Goal: Communication & Community: Answer question/provide support

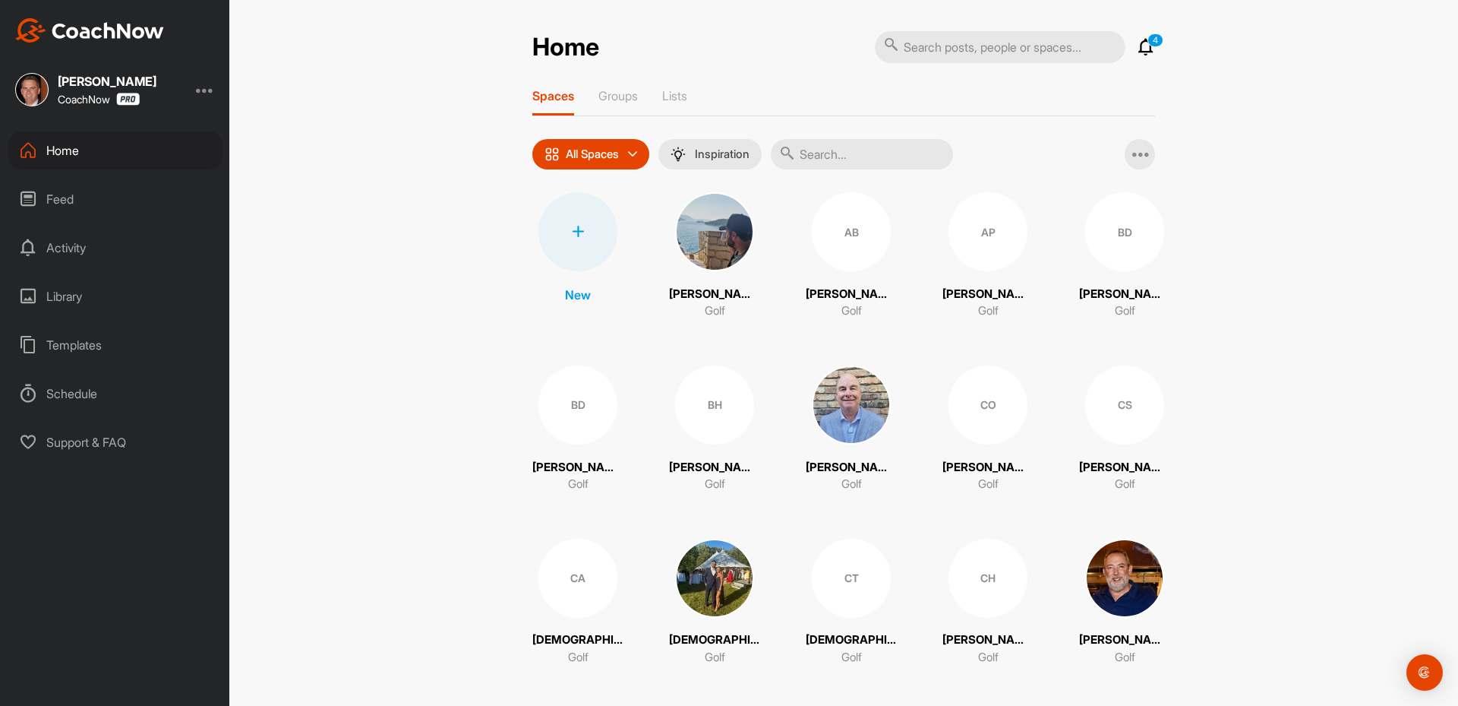
drag, startPoint x: 819, startPoint y: 153, endPoint x: 828, endPoint y: 174, distance: 23.1
paste input "[DEMOGRAPHIC_DATA][PERSON_NAME]"
type input "[DEMOGRAPHIC_DATA][PERSON_NAME]"
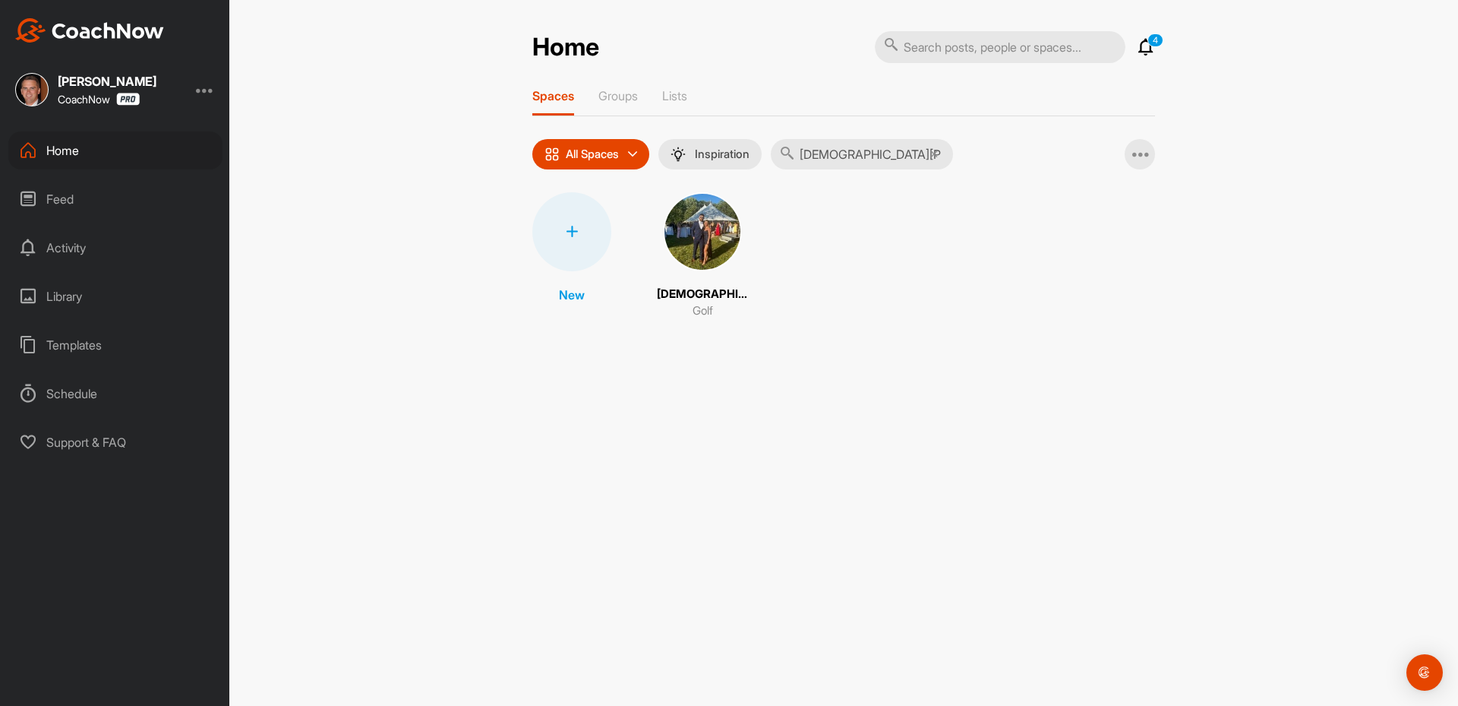
click at [718, 241] on img at bounding box center [702, 231] width 79 height 79
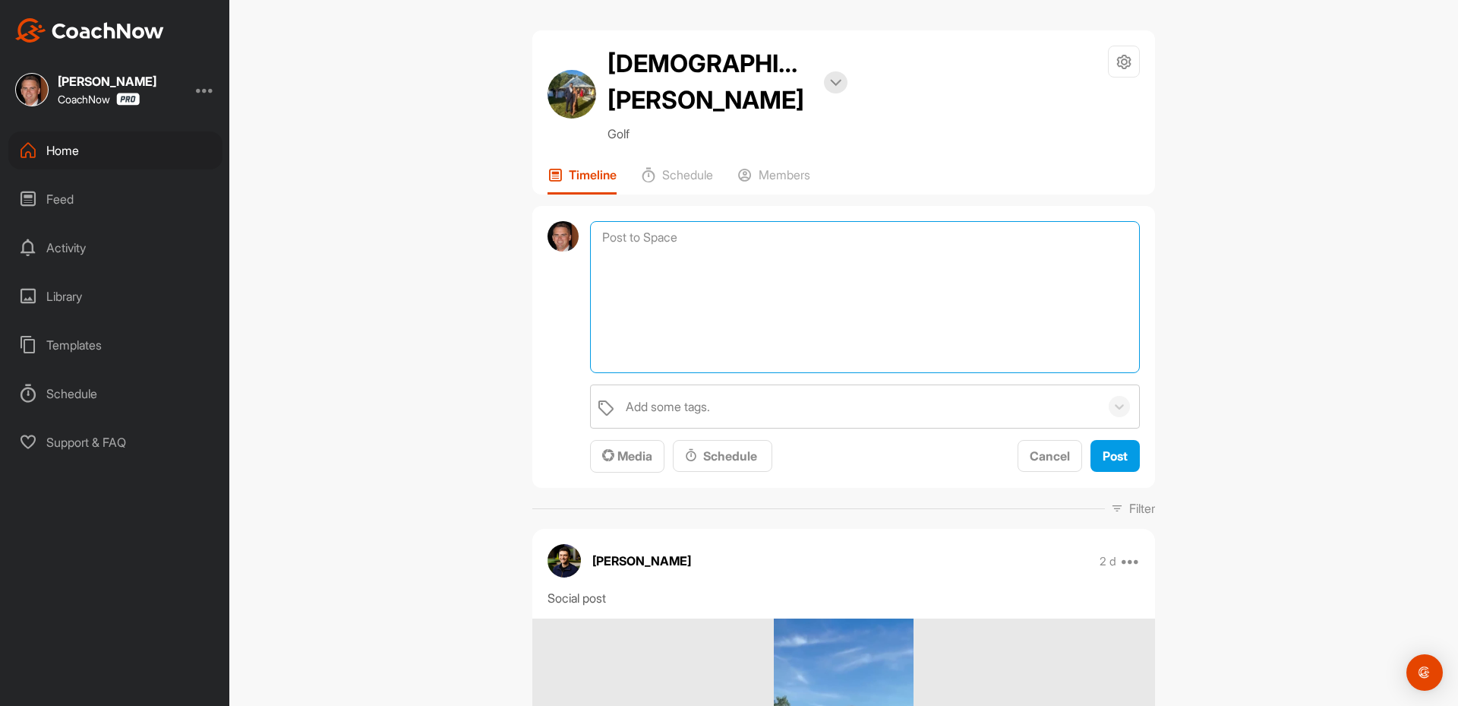
click at [641, 243] on textarea at bounding box center [865, 297] width 550 height 152
paste textarea "[First Name], I am checking in to see if you have any questions regarding your …"
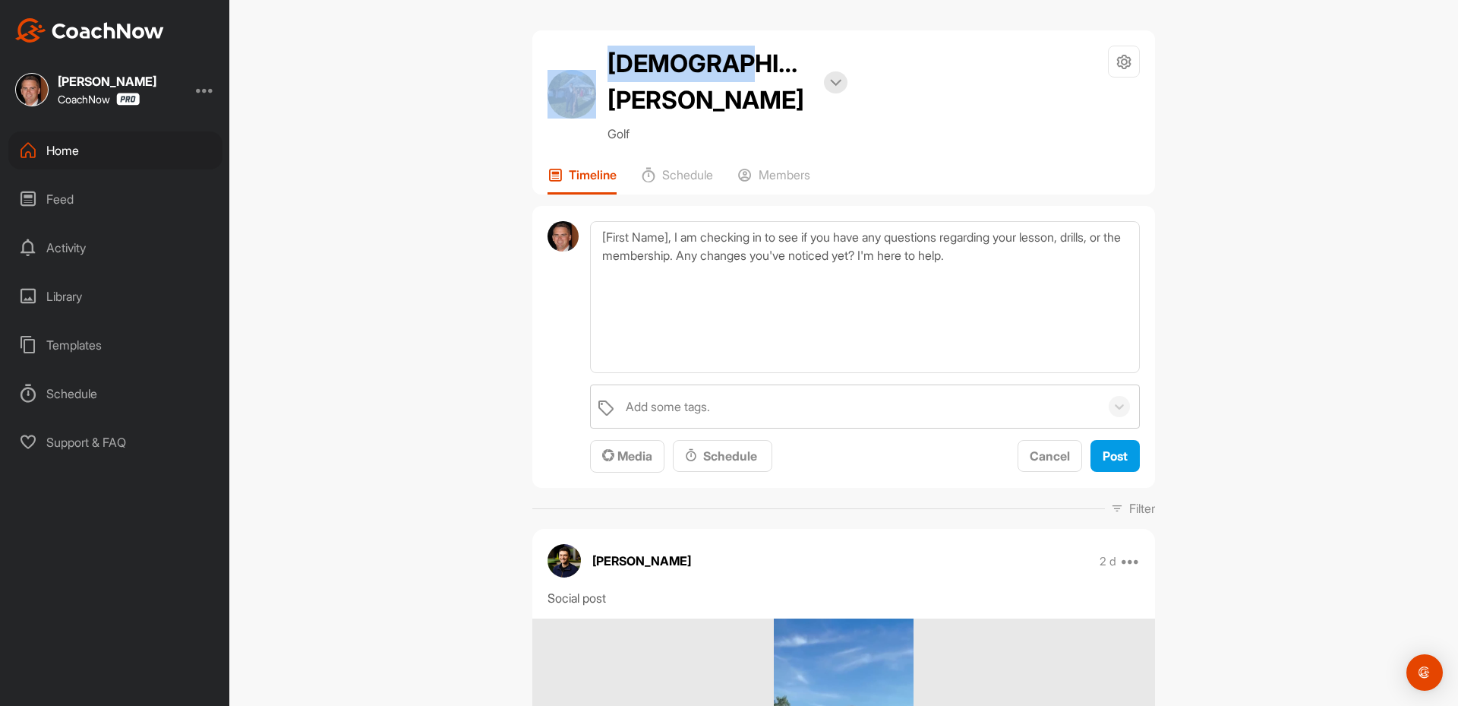
drag, startPoint x: 706, startPoint y: 69, endPoint x: 567, endPoint y: 75, distance: 139.9
click at [568, 75] on div "[DEMOGRAPHIC_DATA][PERSON_NAME] Bookings Golf" at bounding box center [698, 94] width 300 height 97
copy div "[DEMOGRAPHIC_DATA]"
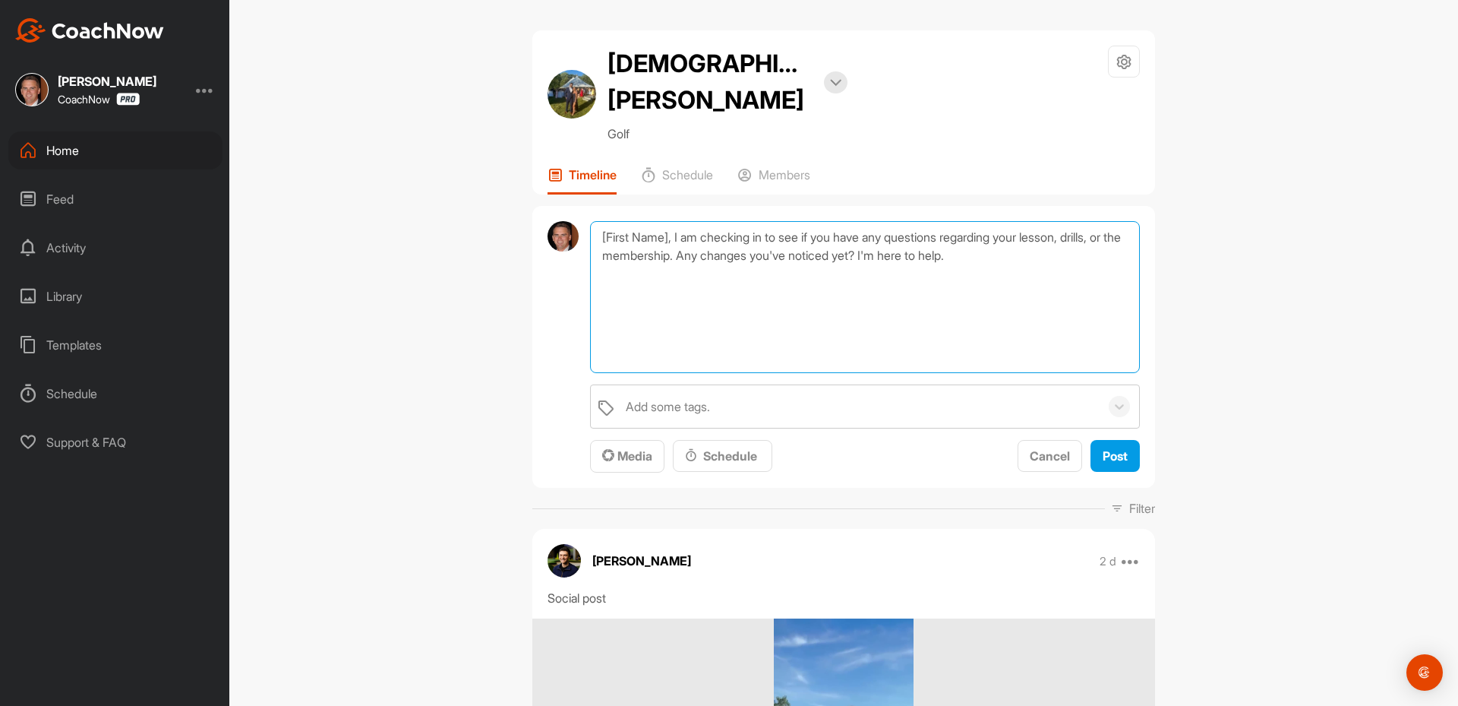
drag, startPoint x: 668, startPoint y: 236, endPoint x: 520, endPoint y: 258, distance: 149.0
click at [532, 245] on div "[First Name], I am checking in to see if you have any questions regarding your …" at bounding box center [843, 347] width 623 height 283
paste textarea "[DEMOGRAPHIC_DATA]"
drag, startPoint x: 644, startPoint y: 365, endPoint x: 629, endPoint y: 352, distance: 19.9
click at [643, 365] on textarea "[DEMOGRAPHIC_DATA], I am checking in to see if you have any questions regarding…" at bounding box center [865, 297] width 550 height 152
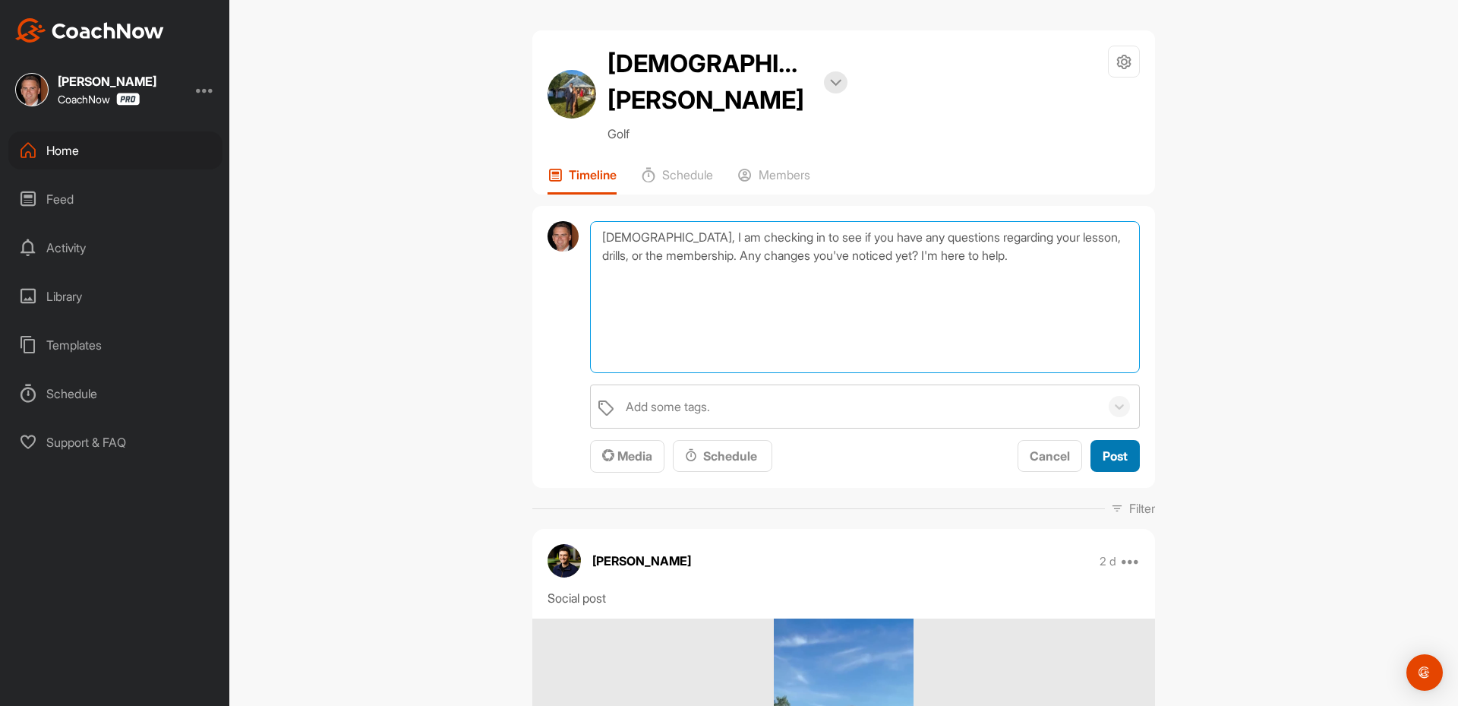
type textarea "[DEMOGRAPHIC_DATA], I am checking in to see if you have any questions regarding…"
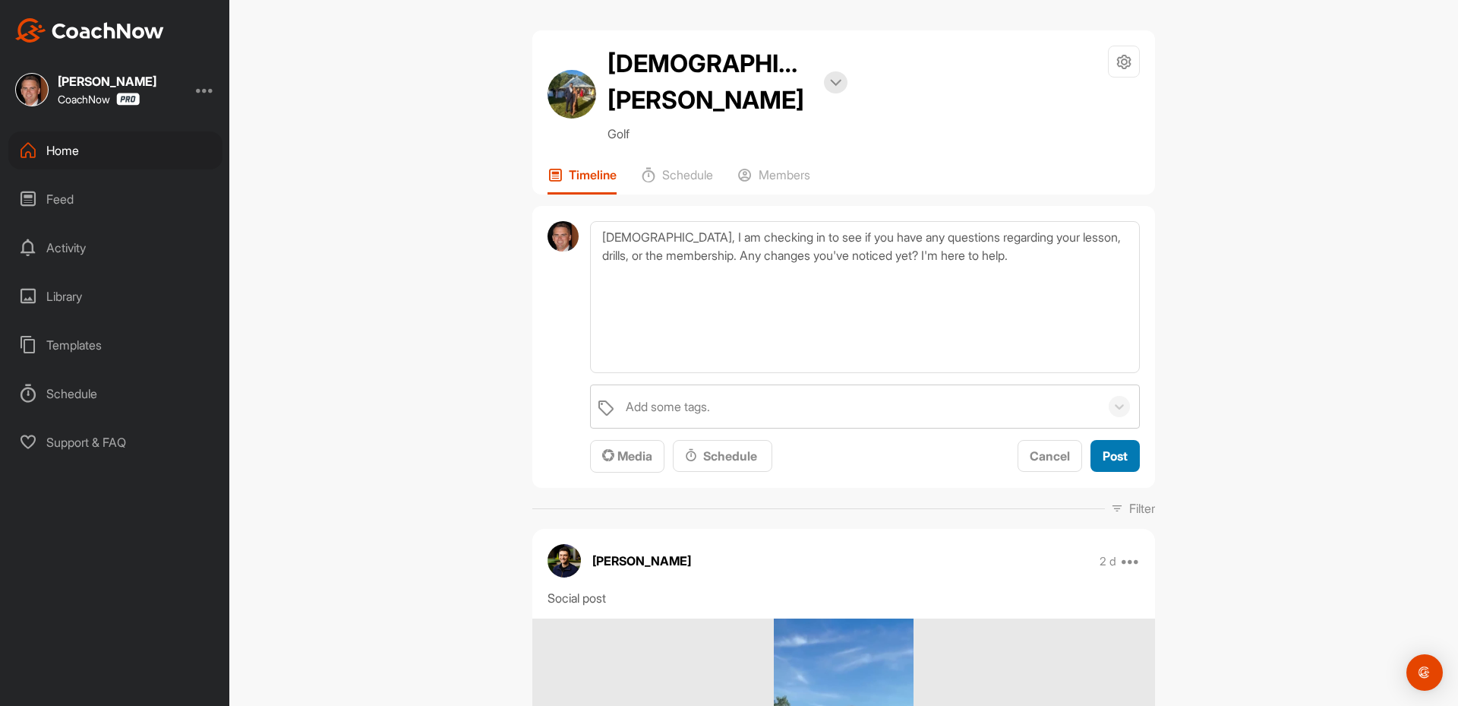
click at [1112, 459] on button "Post" at bounding box center [1115, 456] width 49 height 33
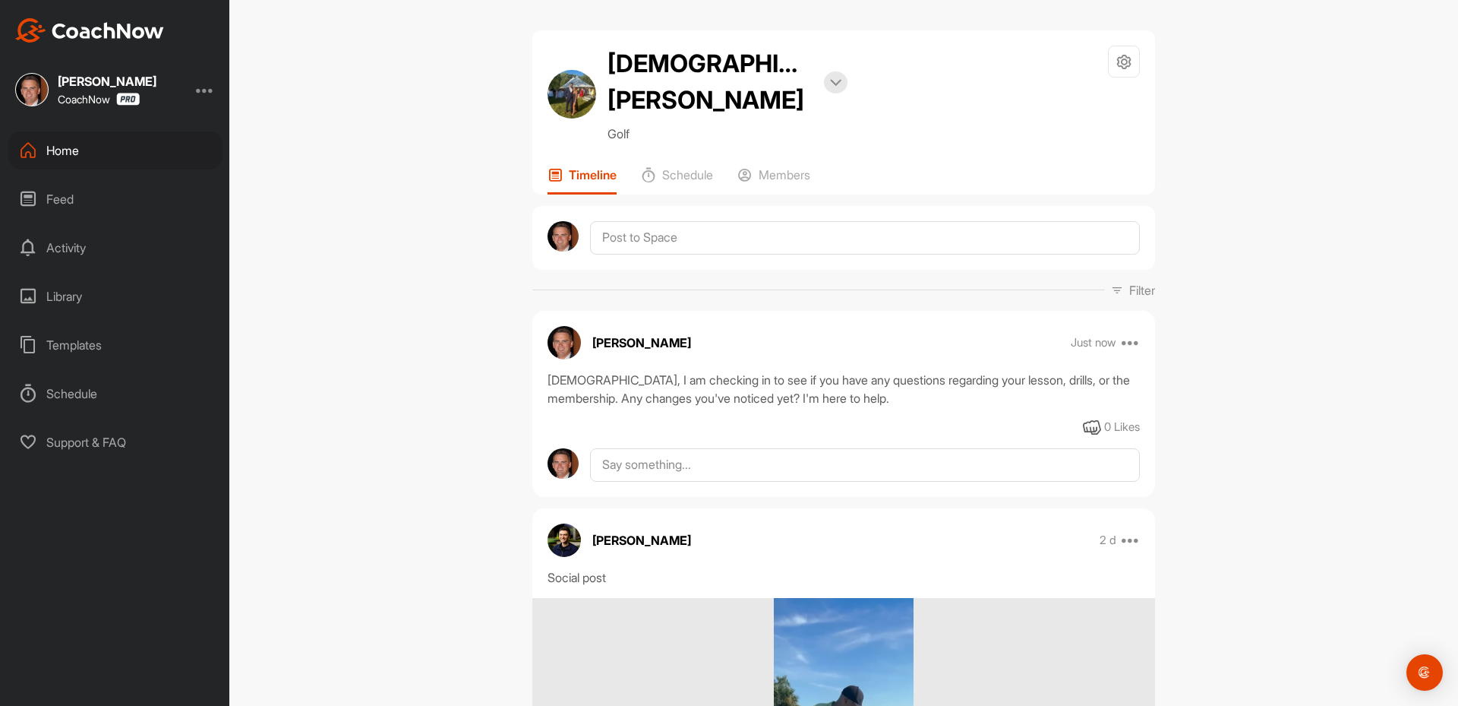
click at [106, 153] on div "Home" at bounding box center [115, 150] width 214 height 38
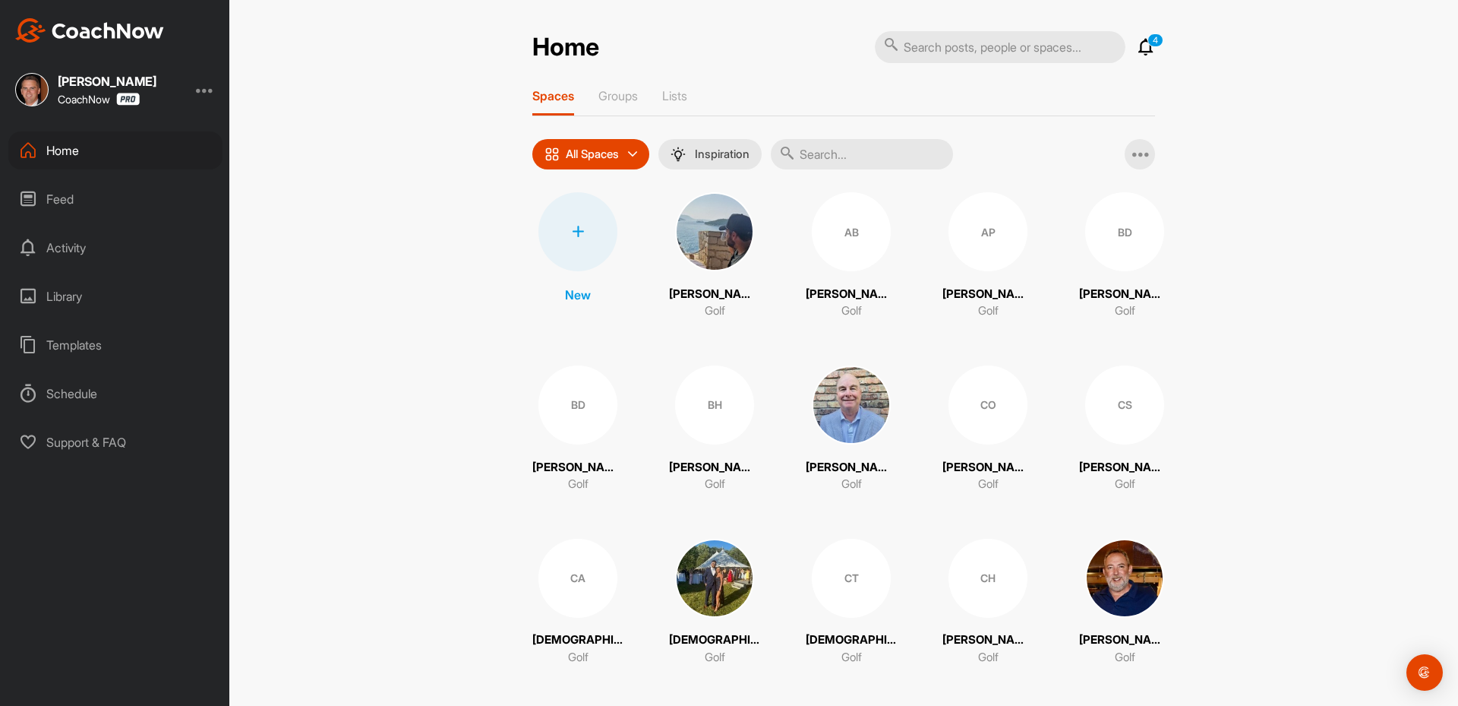
click at [856, 157] on input "text" at bounding box center [862, 154] width 182 height 30
paste input "[PERSON_NAME]"
type input "[PERSON_NAME]"
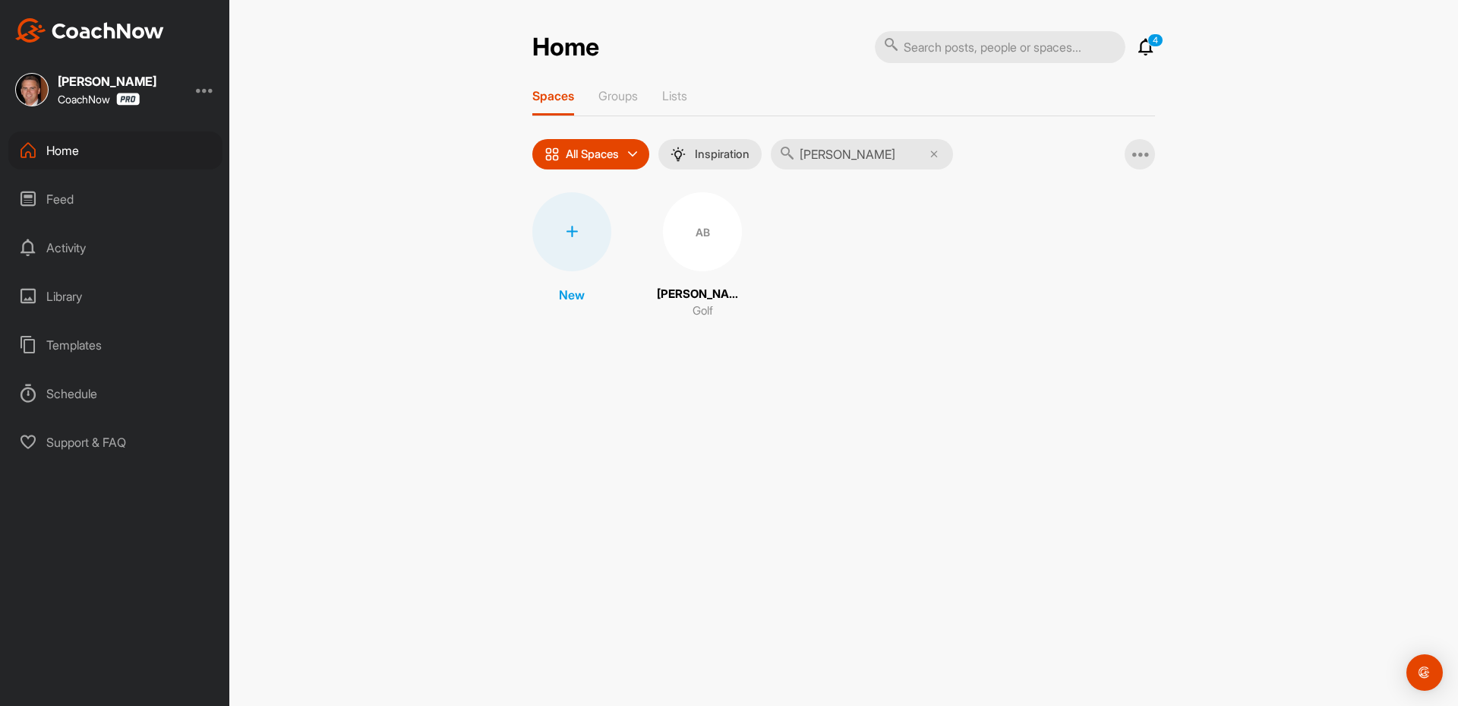
click at [711, 238] on div "AB" at bounding box center [702, 231] width 79 height 79
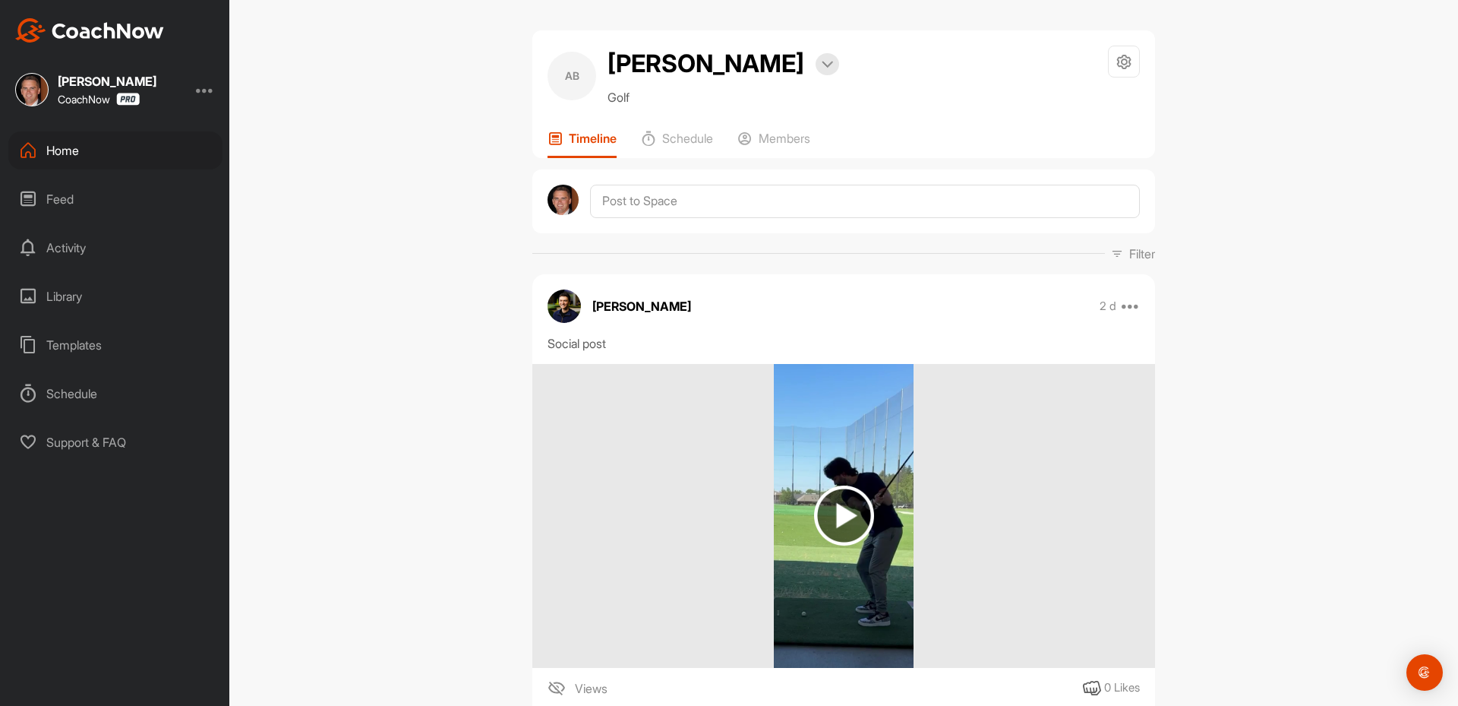
click at [651, 218] on div at bounding box center [843, 201] width 623 height 64
click at [646, 194] on textarea at bounding box center [865, 201] width 550 height 33
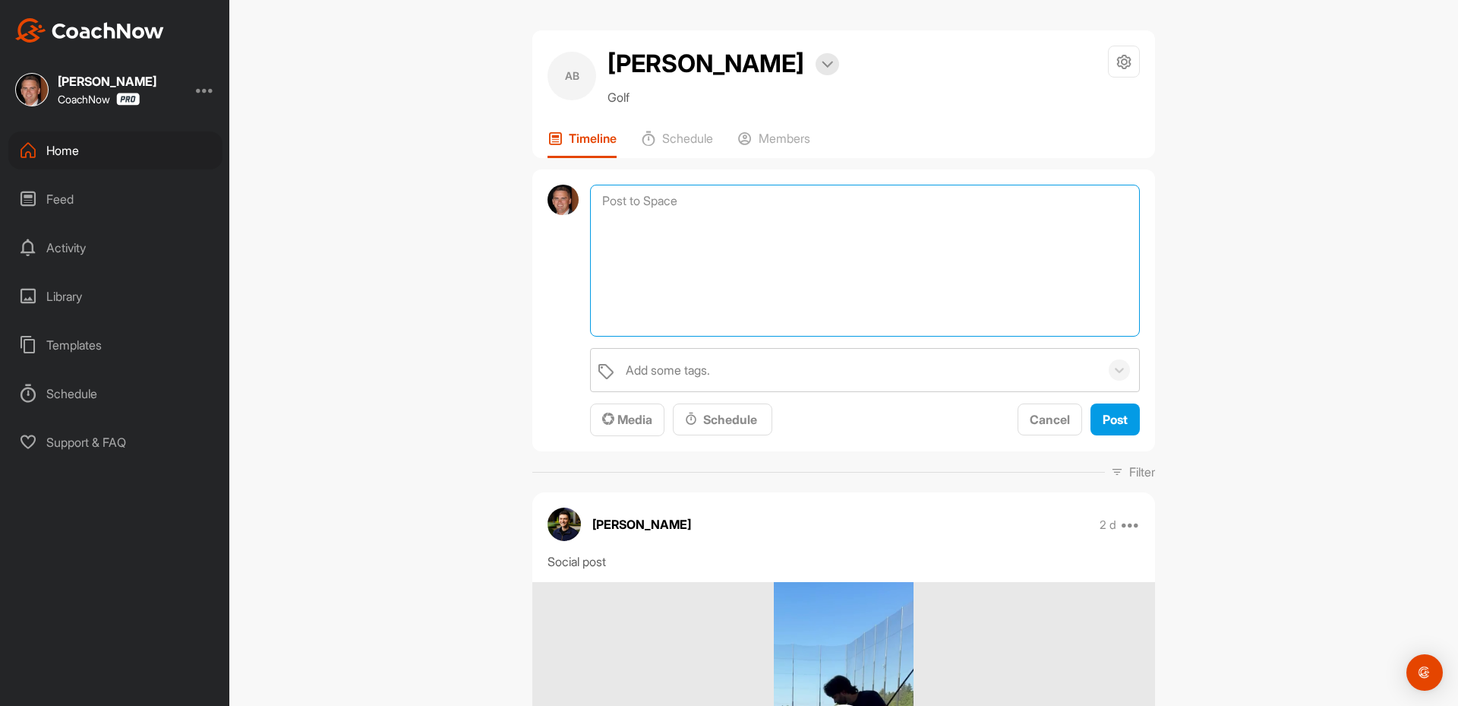
paste textarea "[First Name], I am checking in to see if you have any questions regarding your …"
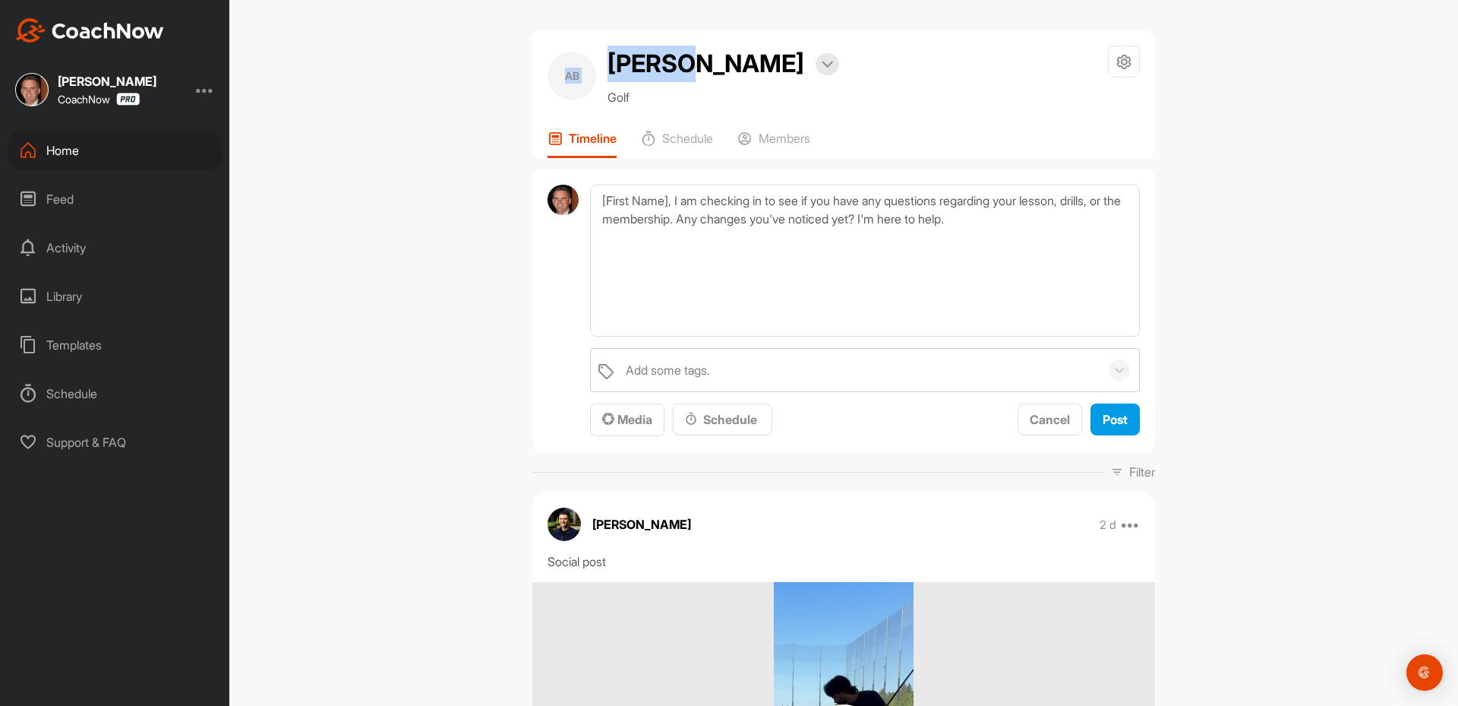
drag, startPoint x: 689, startPoint y: 65, endPoint x: 523, endPoint y: 62, distance: 165.6
copy div "AB [PERSON_NAME]"
click at [636, 75] on h2 "[PERSON_NAME]" at bounding box center [706, 64] width 197 height 36
click at [675, 62] on h2 "[PERSON_NAME]" at bounding box center [706, 64] width 197 height 36
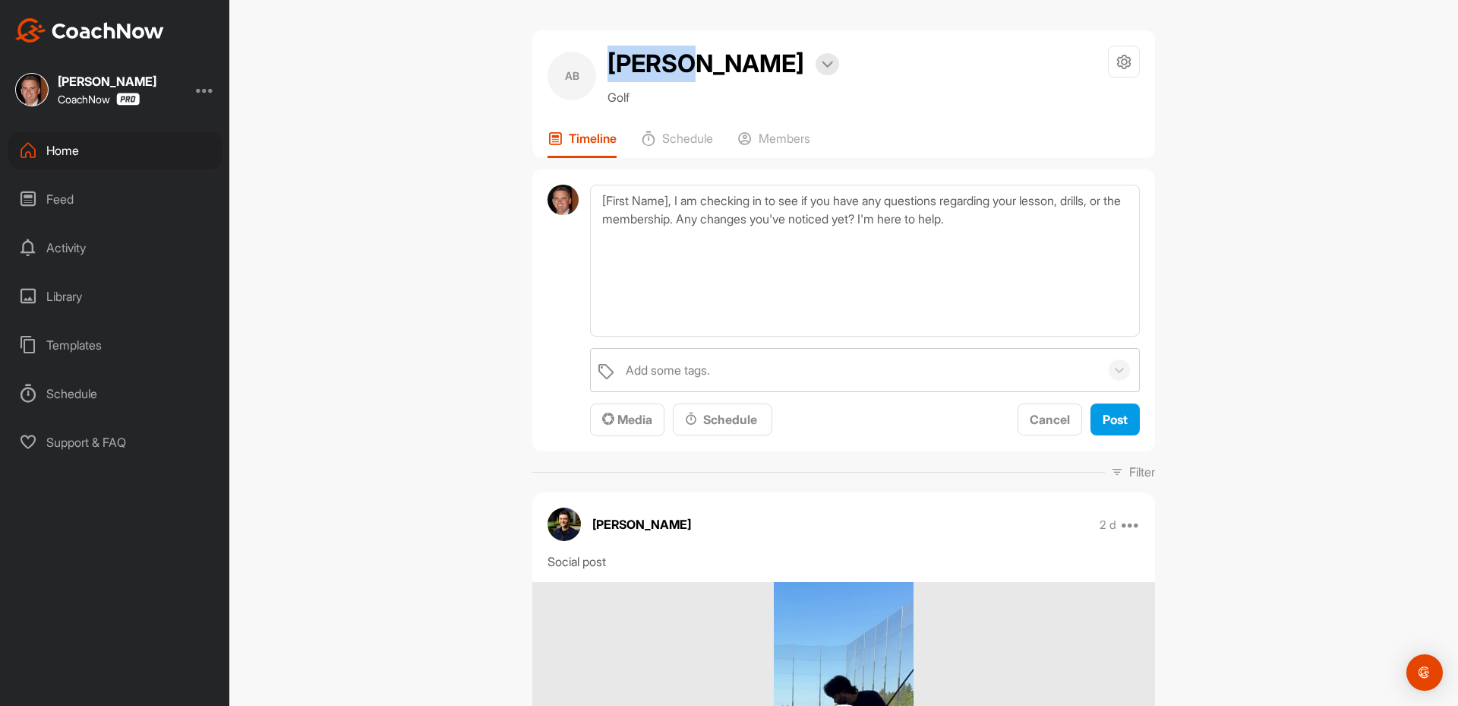
drag, startPoint x: 688, startPoint y: 65, endPoint x: 590, endPoint y: 60, distance: 98.1
click at [590, 60] on div "AB [PERSON_NAME] Bookings Golf" at bounding box center [694, 76] width 292 height 61
copy div "[PERSON_NAME]"
drag, startPoint x: 666, startPoint y: 198, endPoint x: 561, endPoint y: 198, distance: 104.8
click at [561, 198] on div "[First Name], I am checking in to see if you have any questions regarding your …" at bounding box center [843, 310] width 623 height 283
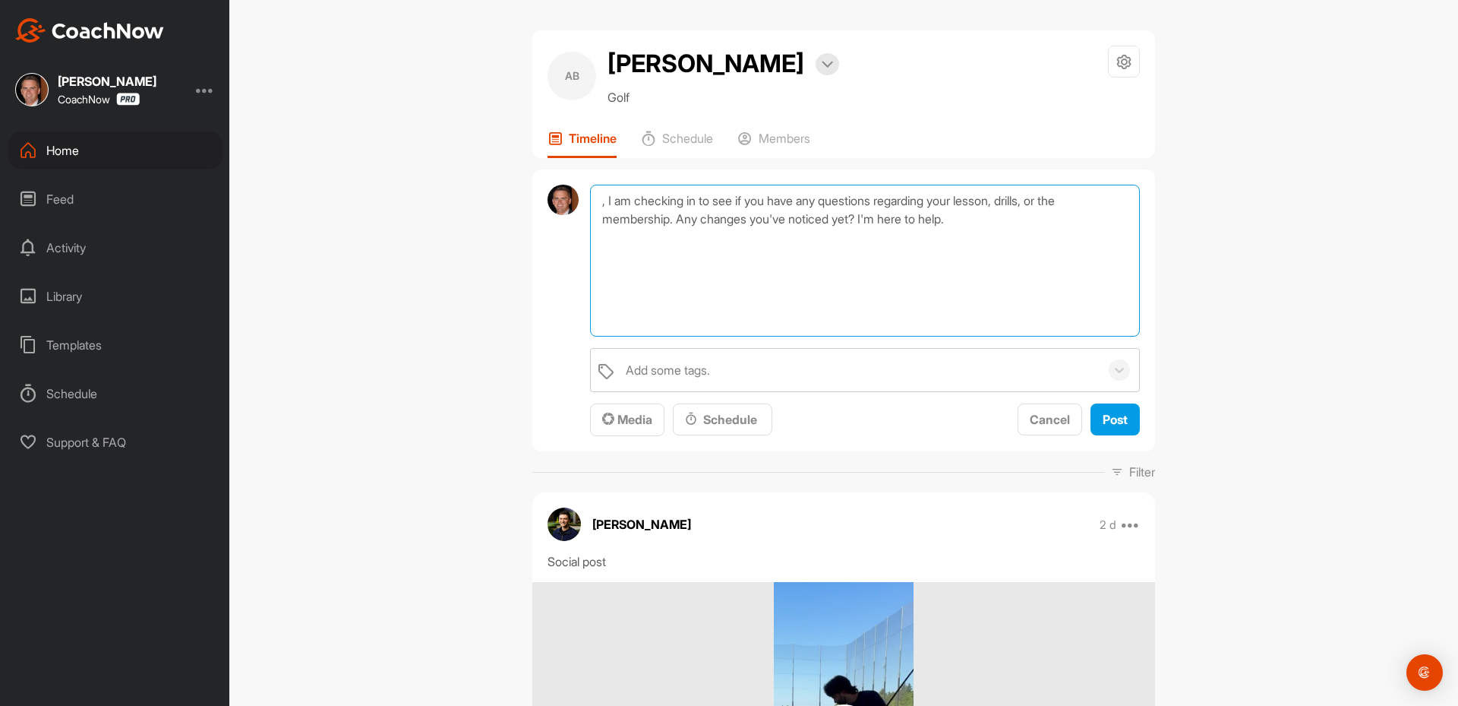
paste textarea "[PERSON_NAME]"
click at [599, 218] on textarea "[PERSON_NAME], I am checking in to see if you have any questions regarding your…" at bounding box center [865, 261] width 550 height 152
type textarea "[PERSON_NAME], I am checking in to see if you have any questions regarding your…"
click at [1126, 426] on button "Post" at bounding box center [1115, 419] width 49 height 33
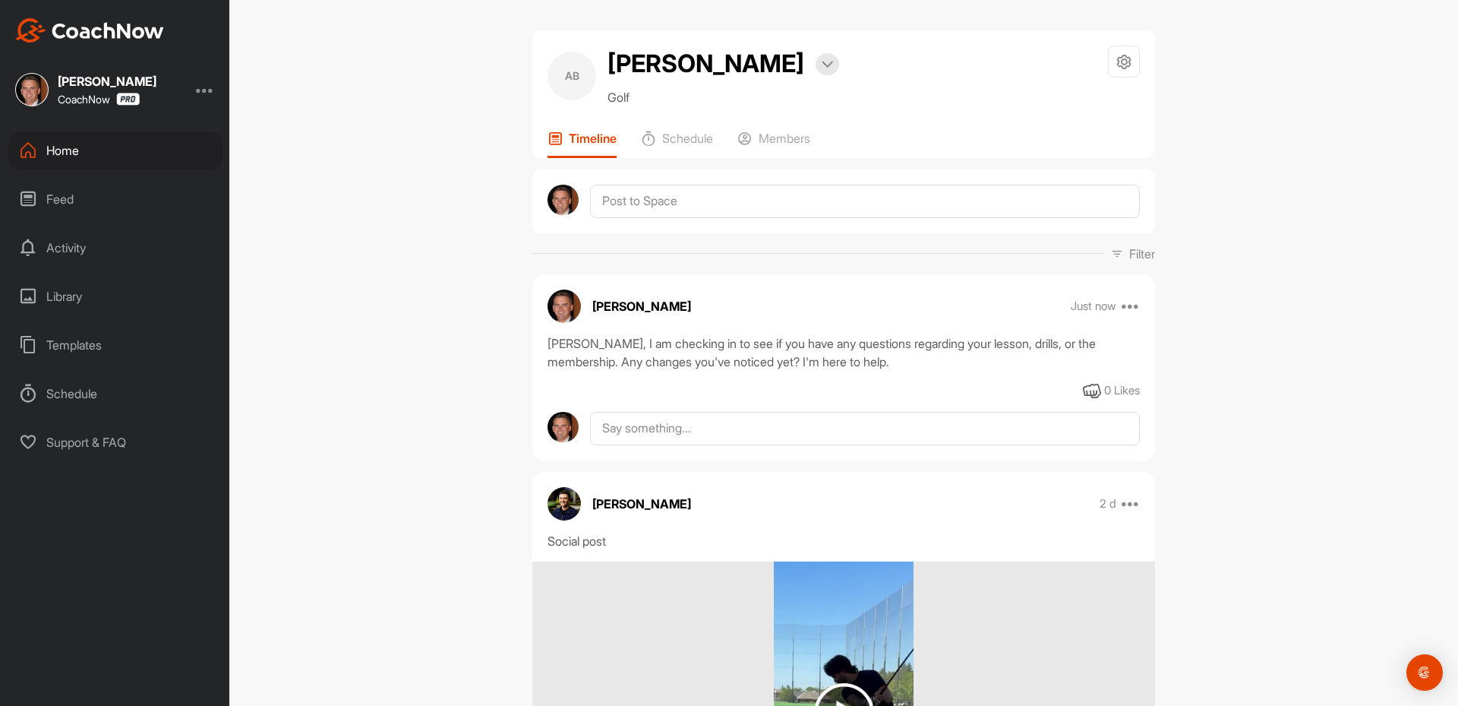
click at [783, 128] on div "AB [PERSON_NAME] Bookings Golf Space Settings Your Notifications Leave Space Ti…" at bounding box center [843, 94] width 623 height 128
click at [791, 147] on div "Members" at bounding box center [774, 144] width 73 height 27
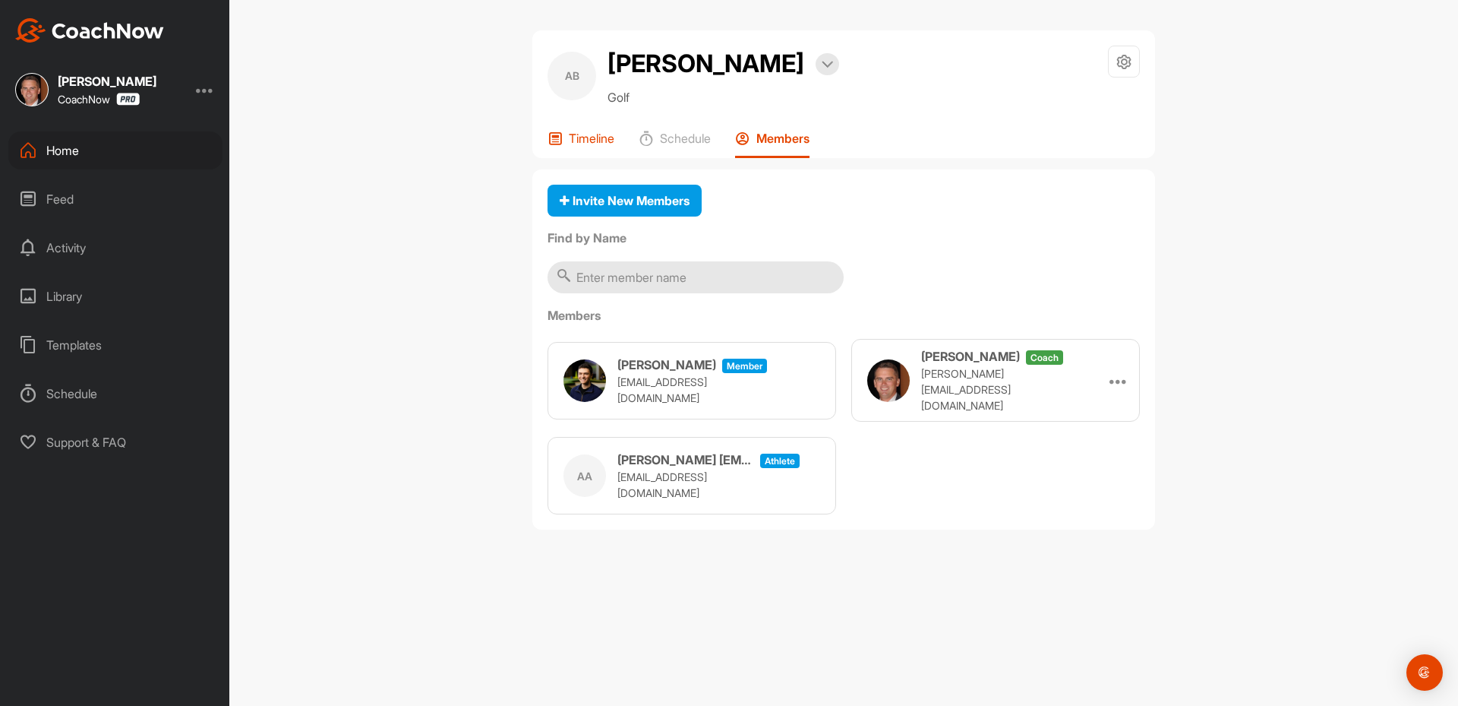
click at [583, 134] on p "Timeline" at bounding box center [592, 138] width 46 height 15
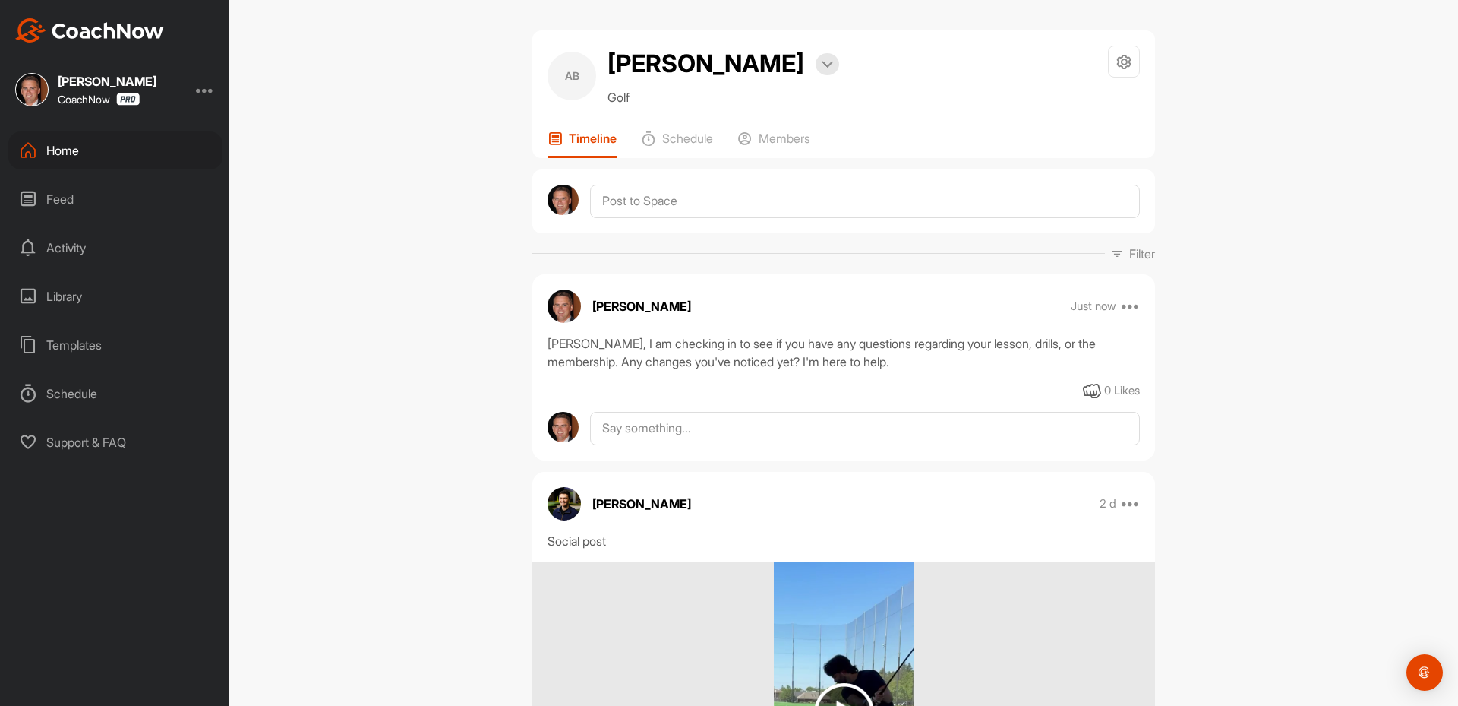
click at [98, 161] on div "Home" at bounding box center [115, 150] width 214 height 38
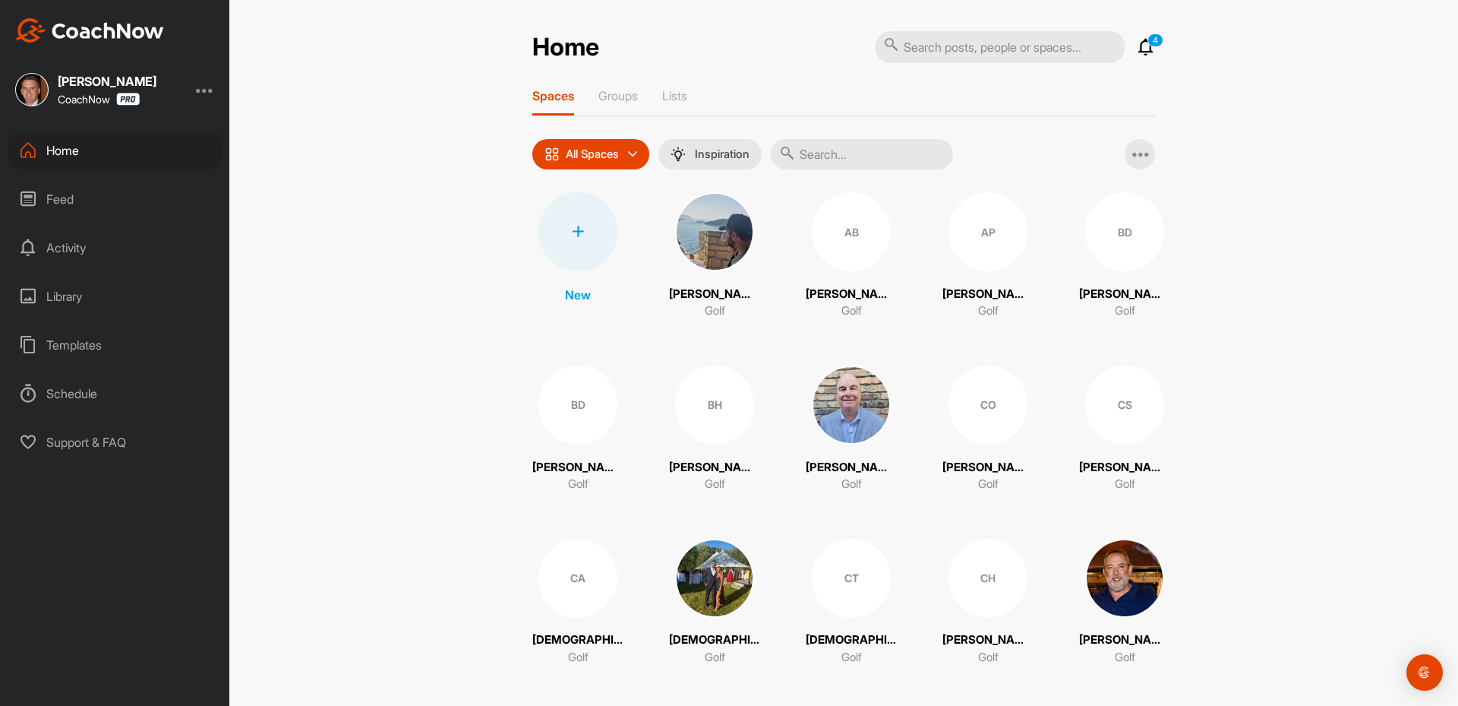
click at [95, 150] on div "Home" at bounding box center [115, 150] width 214 height 38
click at [202, 83] on div at bounding box center [205, 90] width 18 height 18
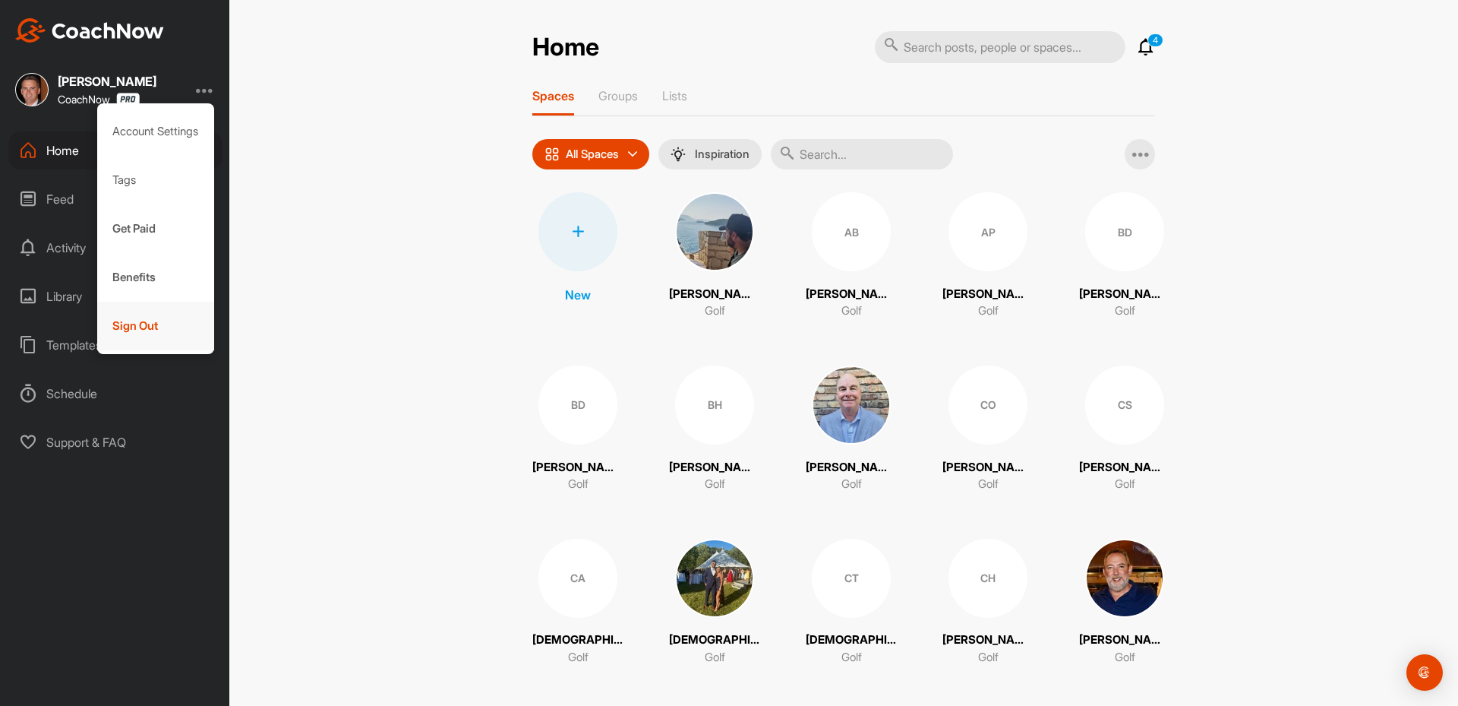
click at [181, 314] on div "Sign Out" at bounding box center [156, 326] width 118 height 49
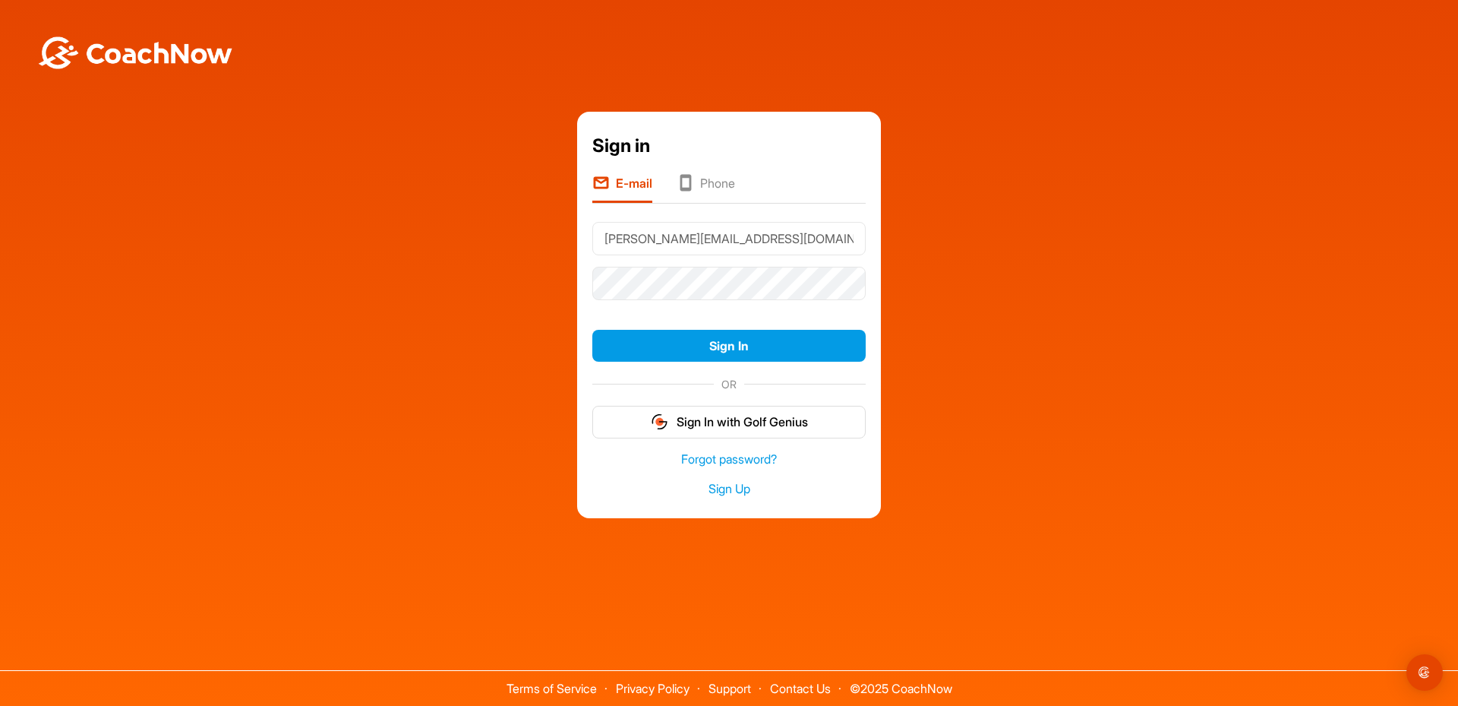
click at [645, 249] on input "[PERSON_NAME][EMAIL_ADDRESS][DOMAIN_NAME]" at bounding box center [728, 238] width 273 height 33
type input "[EMAIL_ADDRESS][DOMAIN_NAME]"
click at [772, 344] on button "Sign In" at bounding box center [728, 346] width 273 height 33
